Goal: Task Accomplishment & Management: Manage account settings

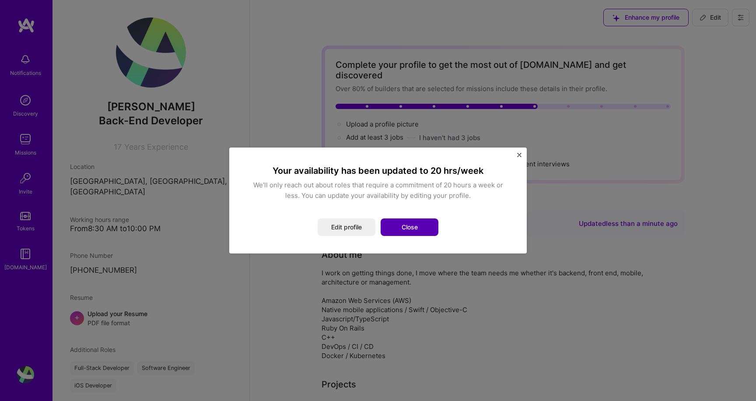
click at [412, 227] on button "Close" at bounding box center [409, 226] width 58 height 17
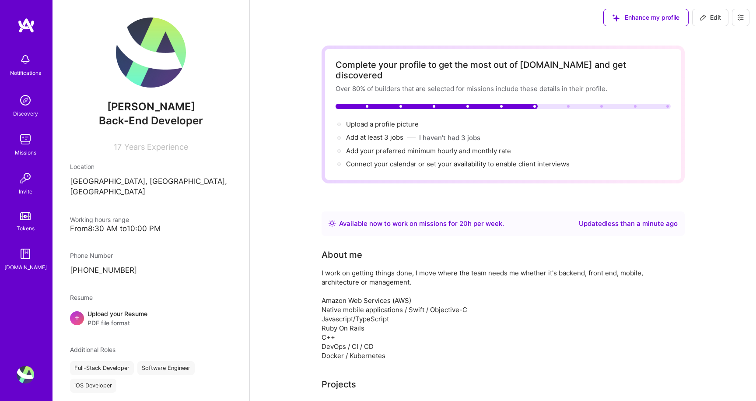
click at [708, 19] on span "Edit" at bounding box center [709, 17] width 21 height 9
select select "CA"
select select "Right Now"
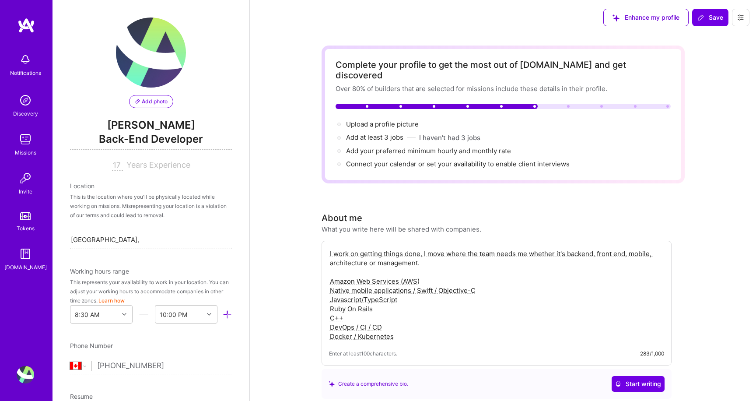
click at [449, 265] on textarea "I work on getting things done, I move where the team needs me whether it's back…" at bounding box center [496, 295] width 335 height 94
click at [636, 18] on span "Enhance my profile" at bounding box center [645, 17] width 67 height 9
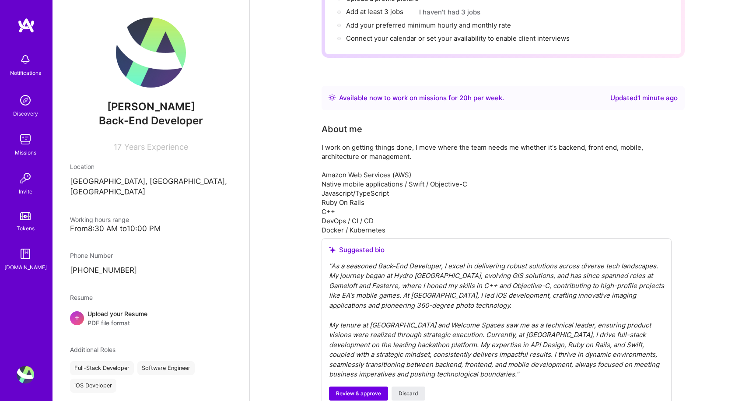
scroll to position [131, 0]
